Goal: Information Seeking & Learning: Find specific fact

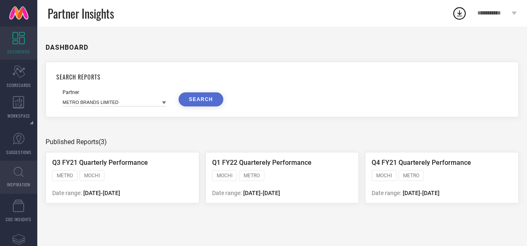
click at [19, 176] on icon at bounding box center [19, 172] width 10 height 10
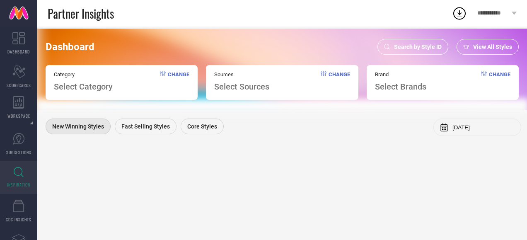
click at [385, 47] on icon at bounding box center [386, 47] width 5 height 6
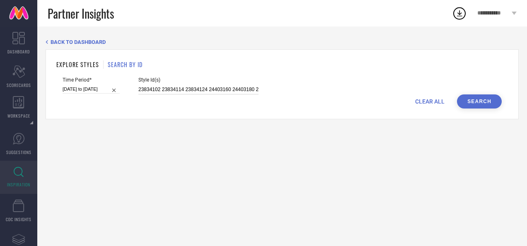
click at [207, 89] on input "23834102 23834114 23834124 24403160 24403180 24403186 23834074 23834076 2383408…" at bounding box center [198, 90] width 120 height 10
paste input "31174499 24573644 15202916 24573576 31174557 13555320 24573650 29947568 2457372…"
type input "31174499 24573644 15202916 24573576 31174557 13555320 24573650 29947568 2457372…"
click at [484, 100] on button "Search" at bounding box center [479, 101] width 45 height 14
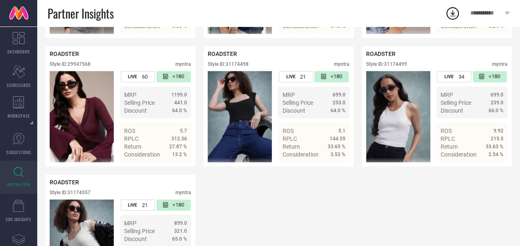
scroll to position [1066, 0]
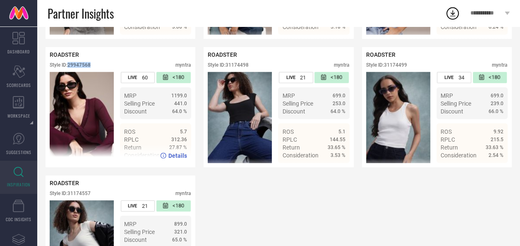
drag, startPoint x: 99, startPoint y: 78, endPoint x: 67, endPoint y: 78, distance: 31.9
click at [67, 72] on div "Style ID: 29947568 myntra" at bounding box center [121, 67] width 142 height 10
drag, startPoint x: 67, startPoint y: 78, endPoint x: 91, endPoint y: 80, distance: 23.7
click at [91, 68] on div "Style ID: 29947568" at bounding box center [70, 65] width 41 height 6
click at [96, 72] on div "Style ID: 29947568 myntra" at bounding box center [121, 67] width 142 height 10
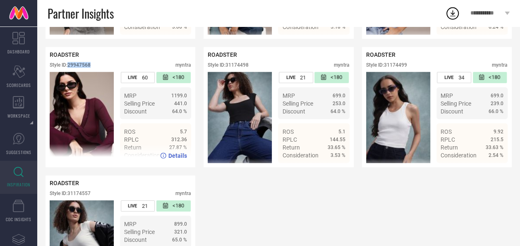
drag, startPoint x: 91, startPoint y: 77, endPoint x: 70, endPoint y: 79, distance: 21.2
click at [70, 68] on div "Style ID: 29947568" at bounding box center [70, 65] width 41 height 6
copy div "29947568"
